Goal: Check status: Check status

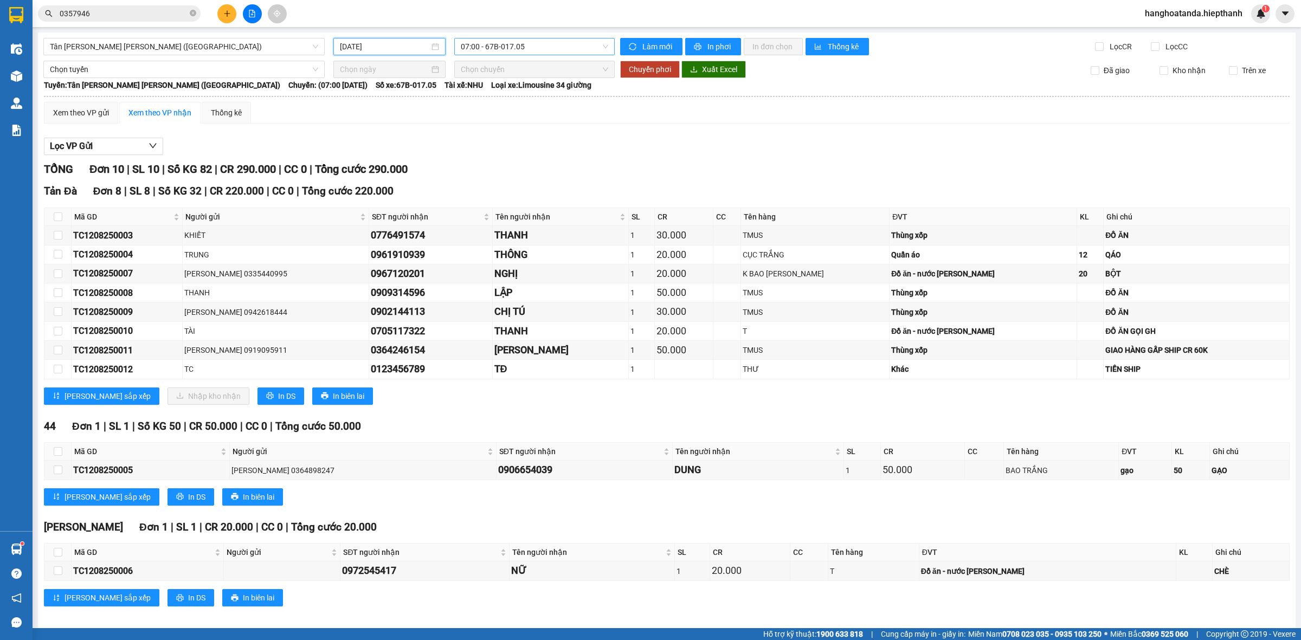
click at [493, 50] on span "07:00 - 67B-017.05" at bounding box center [534, 47] width 147 height 16
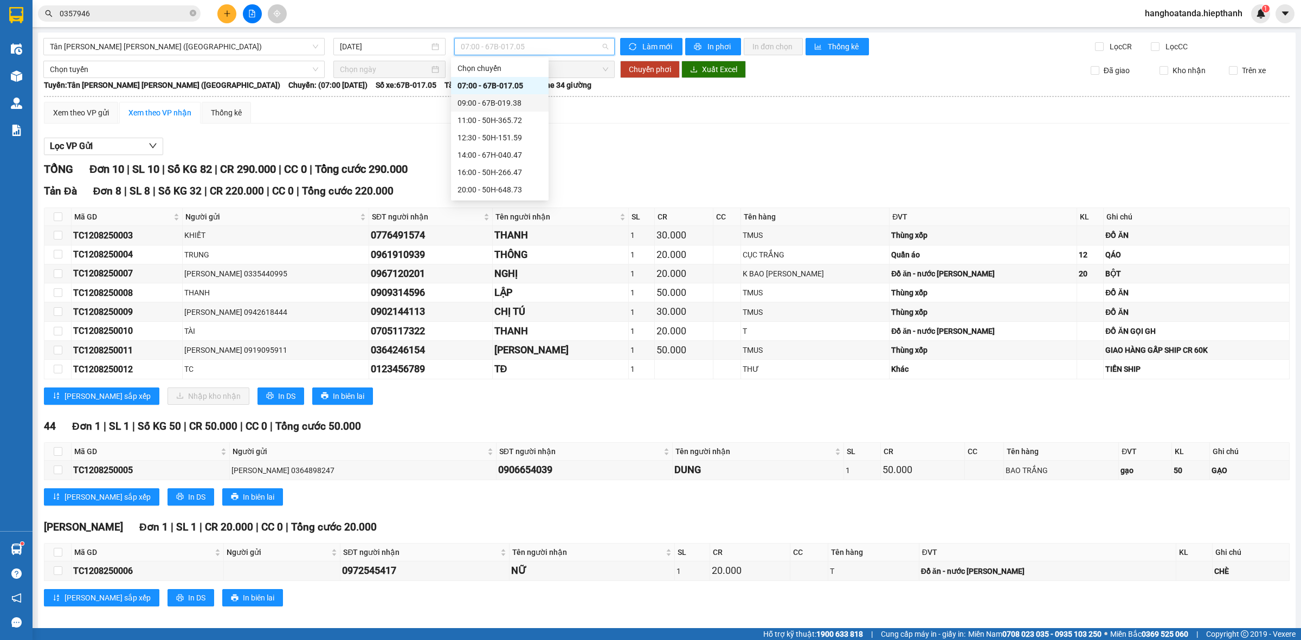
click at [500, 95] on div "09:00 - 67B-019.38" at bounding box center [500, 102] width 98 height 17
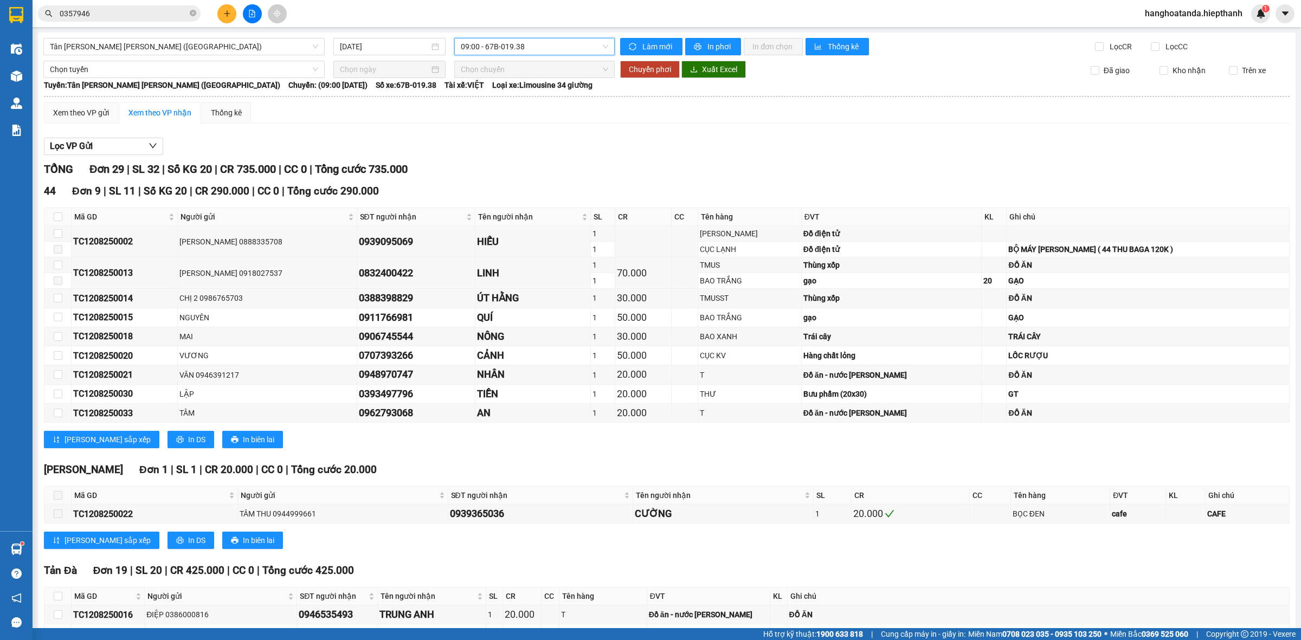
drag, startPoint x: 500, startPoint y: 95, endPoint x: 554, endPoint y: 62, distance: 63.1
drag, startPoint x: 554, startPoint y: 62, endPoint x: 1058, endPoint y: 134, distance: 509.4
click at [1058, 134] on div "Lọc VP Gửi [PERSON_NAME] 29 | SL 32 | Số KG 20 | CR 735.000 | CC 0 | [PERSON_N…" at bounding box center [667, 570] width 1246 height 876
click at [601, 44] on span "09:00 - 67B-019.38" at bounding box center [534, 47] width 147 height 16
click at [521, 120] on div "11:00 - 50H-365.72" at bounding box center [500, 120] width 85 height 12
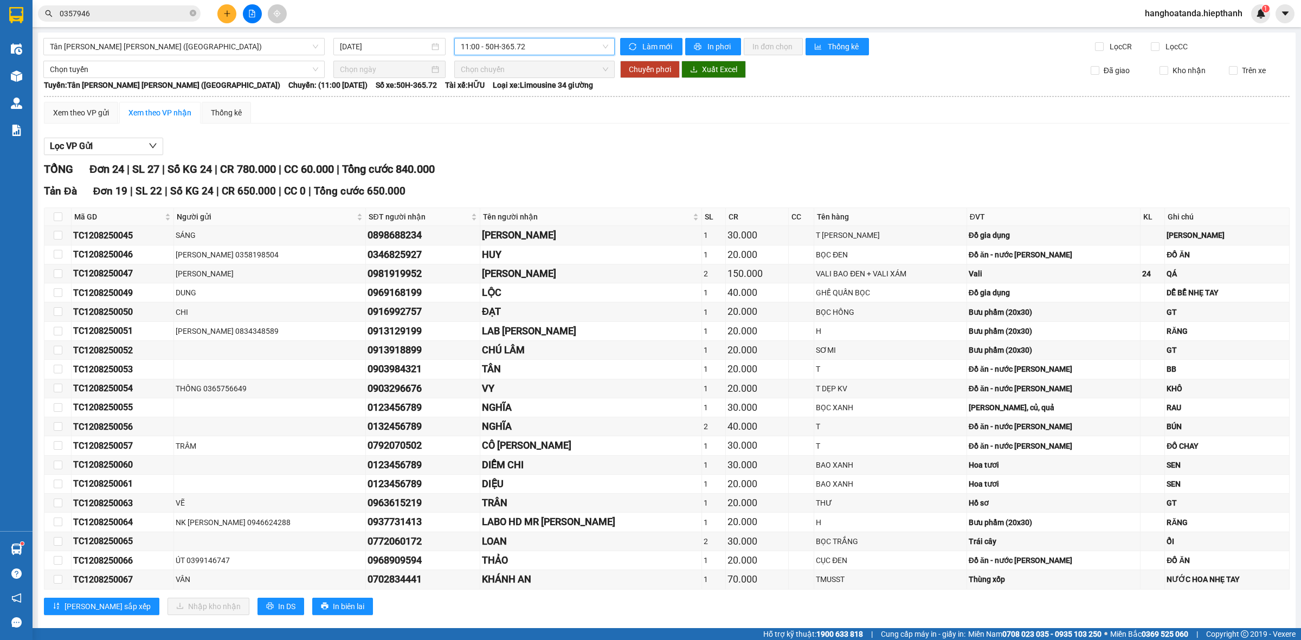
click at [480, 52] on span "11:00 - 50H-365.72" at bounding box center [534, 47] width 147 height 16
click at [474, 138] on div "12:30 - 50H-151.59" at bounding box center [500, 138] width 85 height 12
